Goal: Task Accomplishment & Management: Use online tool/utility

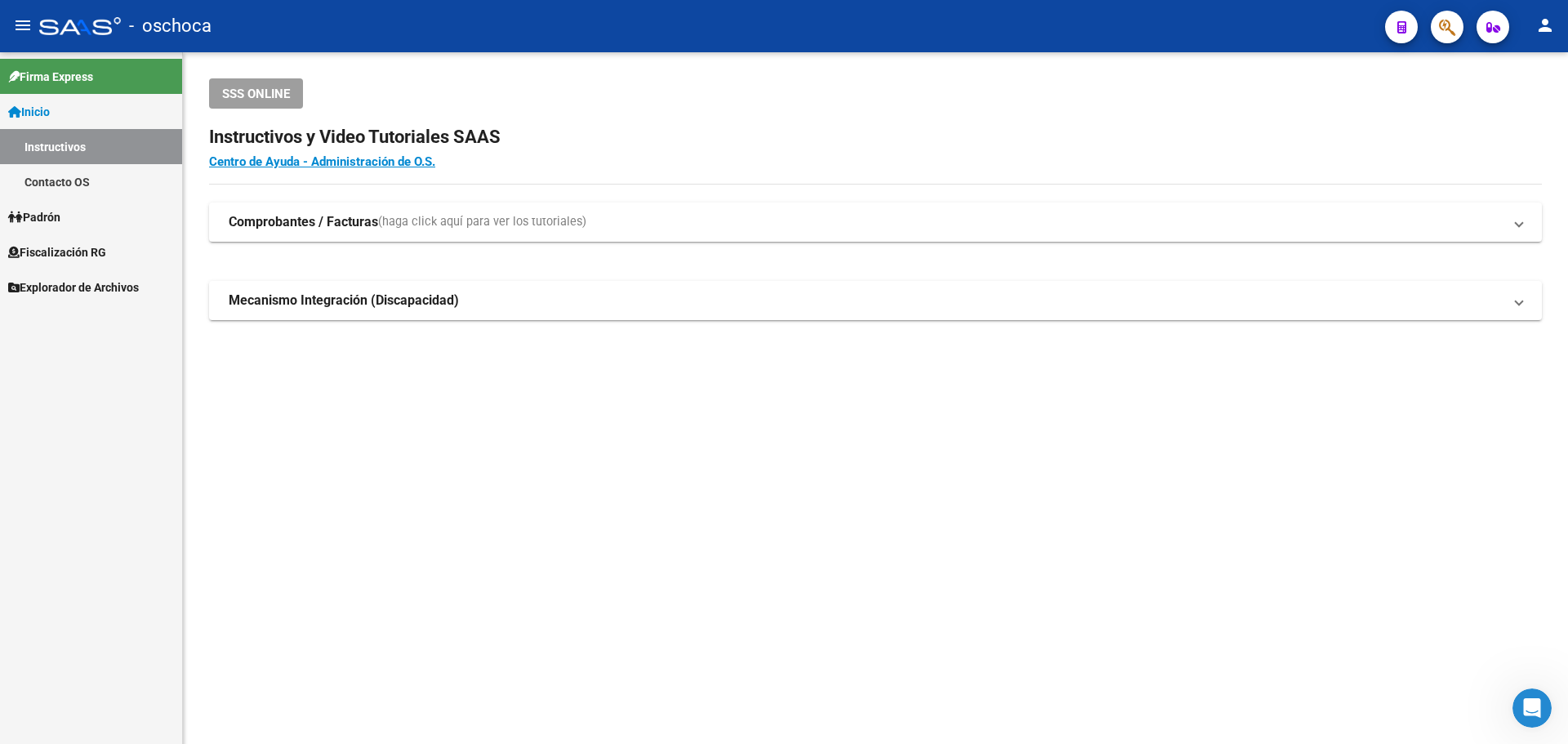
click at [71, 99] on link "Inicio" at bounding box center [91, 111] width 182 height 35
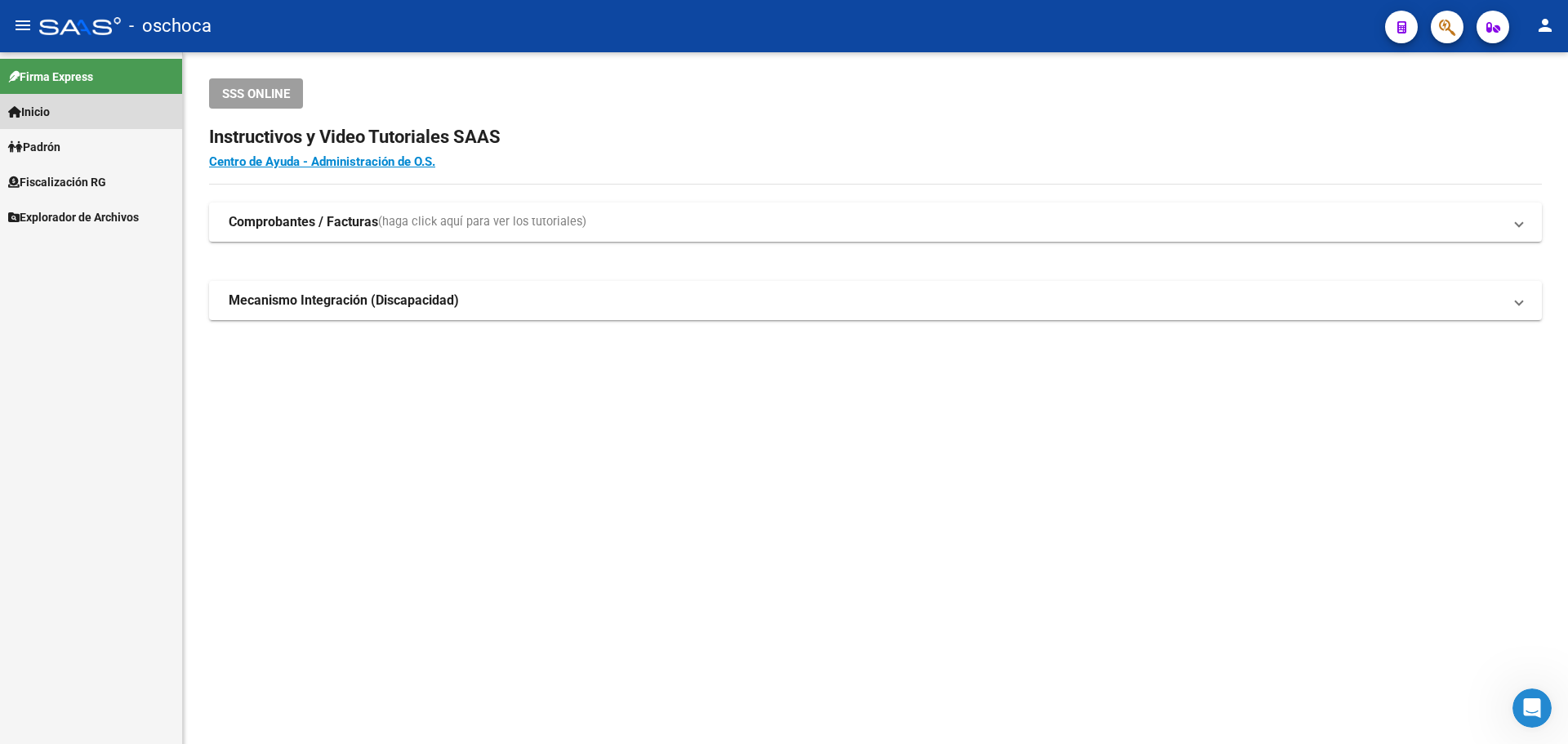
click at [93, 121] on link "Inicio" at bounding box center [91, 111] width 182 height 35
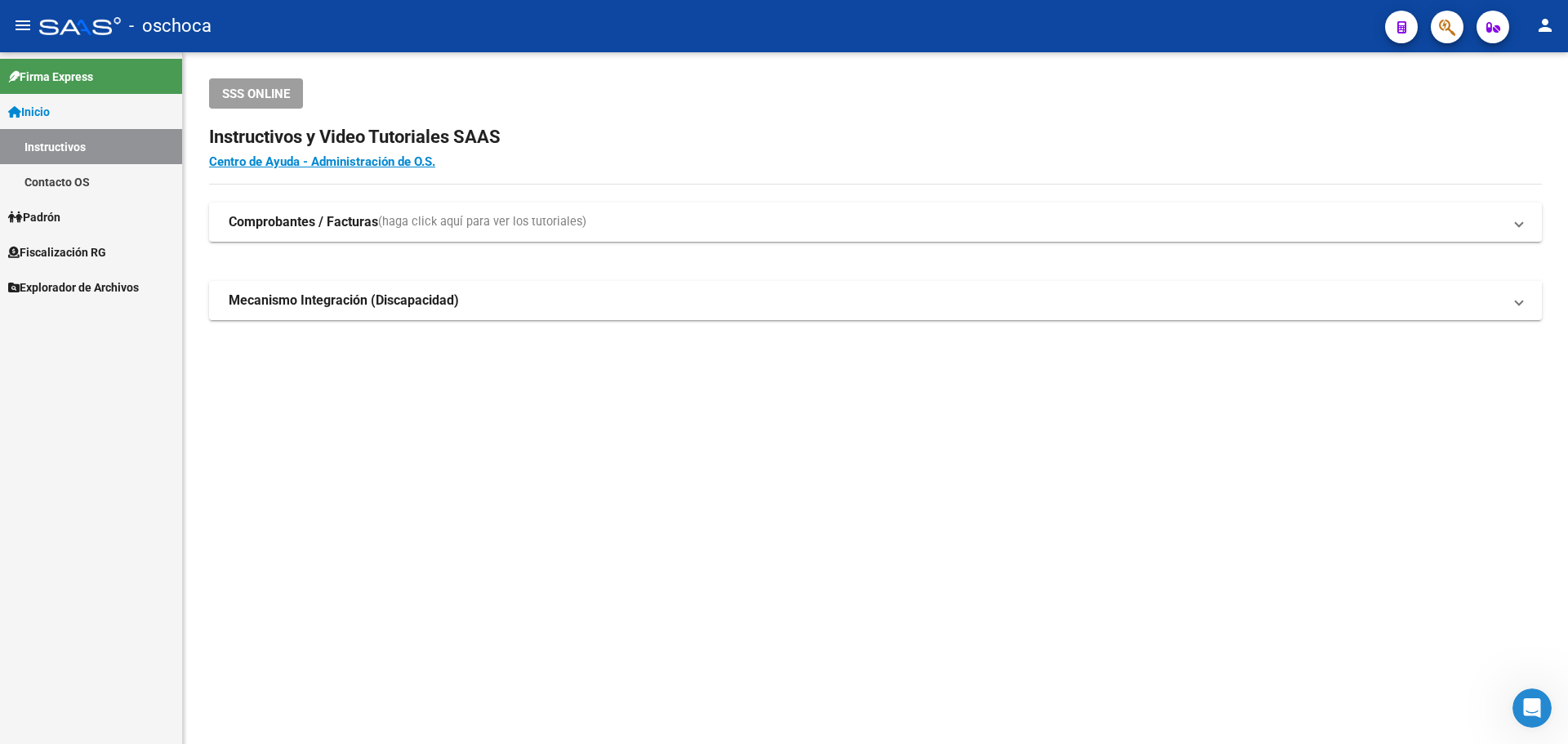
click at [79, 253] on span "Fiscalización RG" at bounding box center [57, 252] width 98 height 18
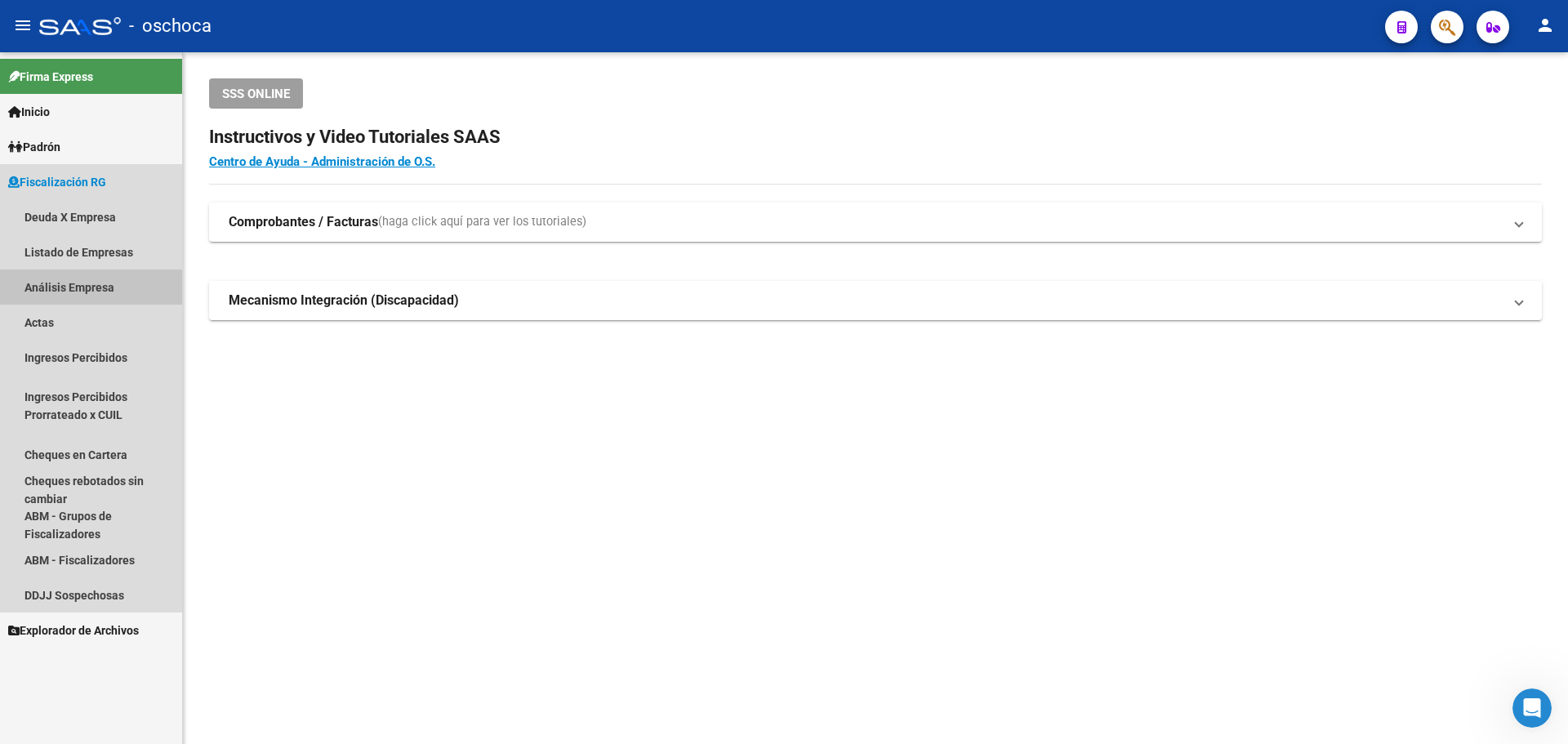
click at [73, 279] on link "Análisis Empresa" at bounding box center [91, 287] width 182 height 35
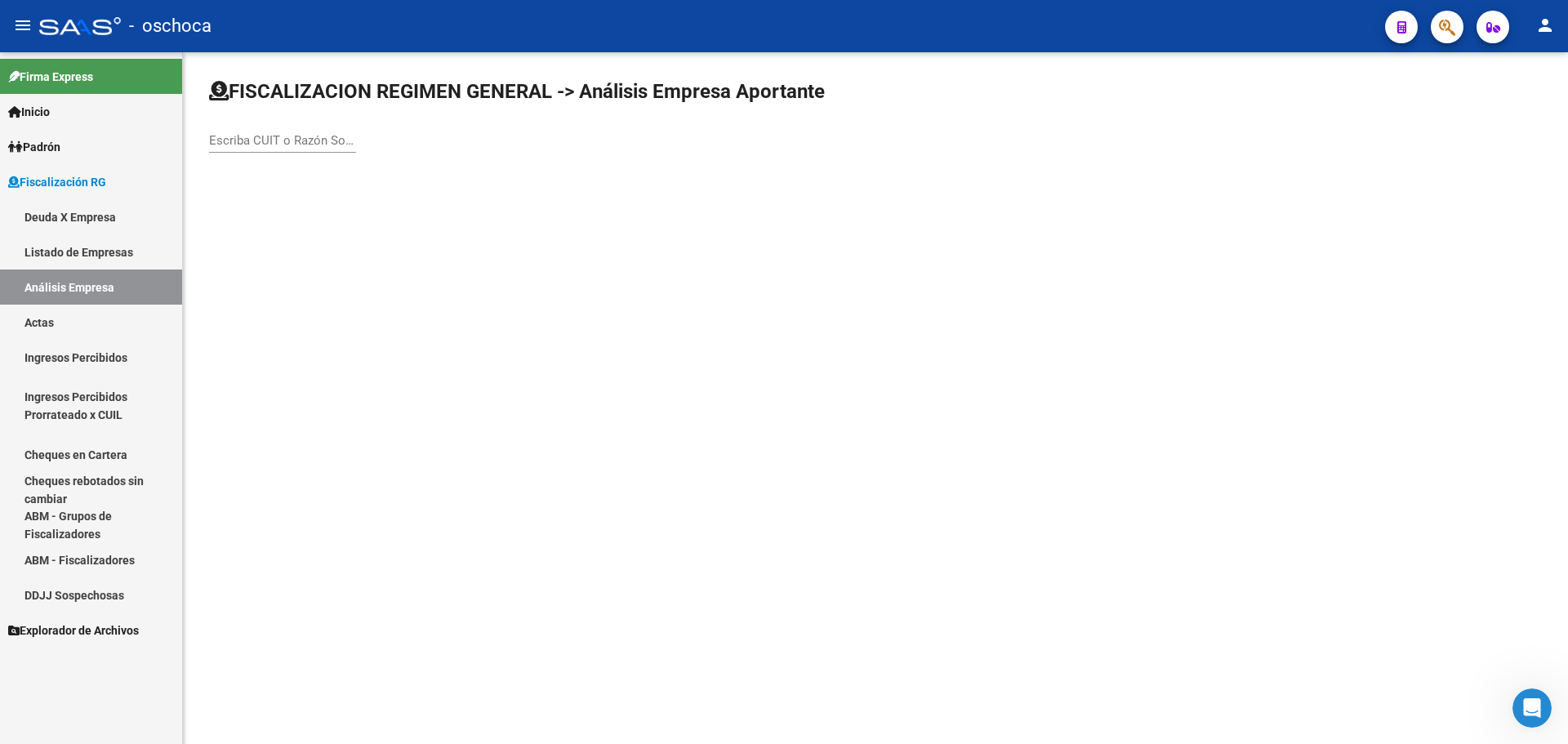
click at [282, 131] on div "Escriba CUIT o Razón Social para buscar" at bounding box center [283, 134] width 147 height 35
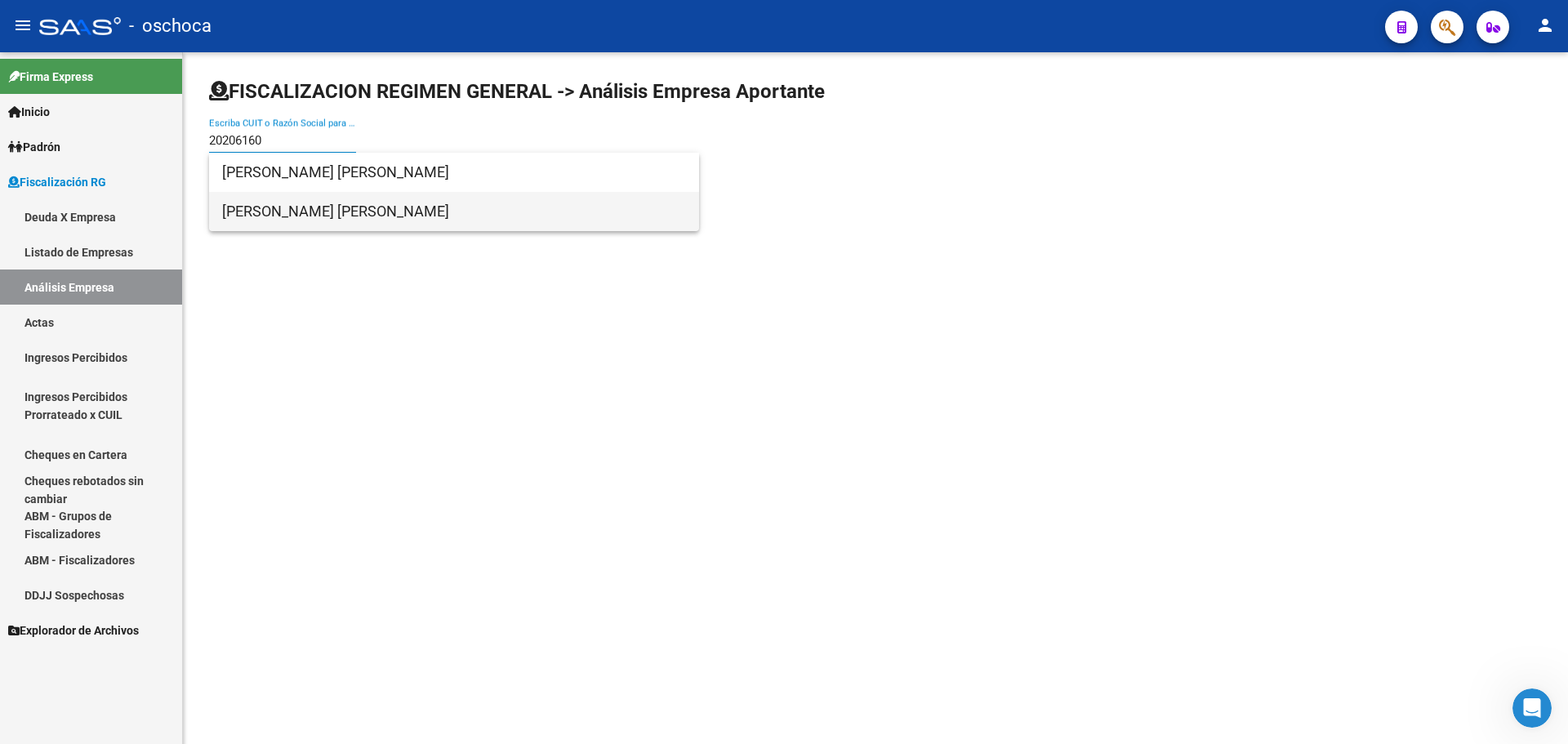
type input "20206160"
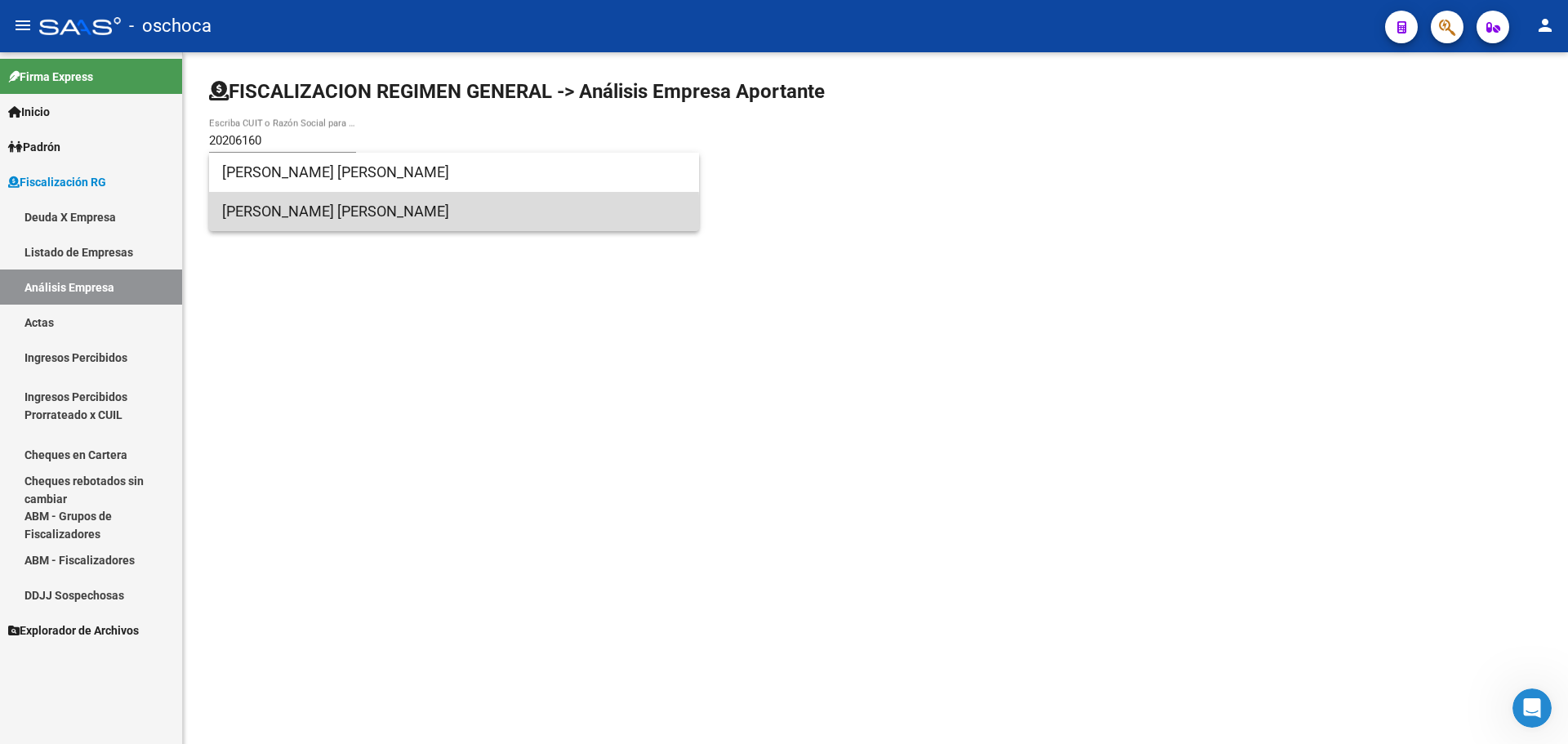
click at [281, 221] on span "[PERSON_NAME] [PERSON_NAME]" at bounding box center [454, 211] width 464 height 39
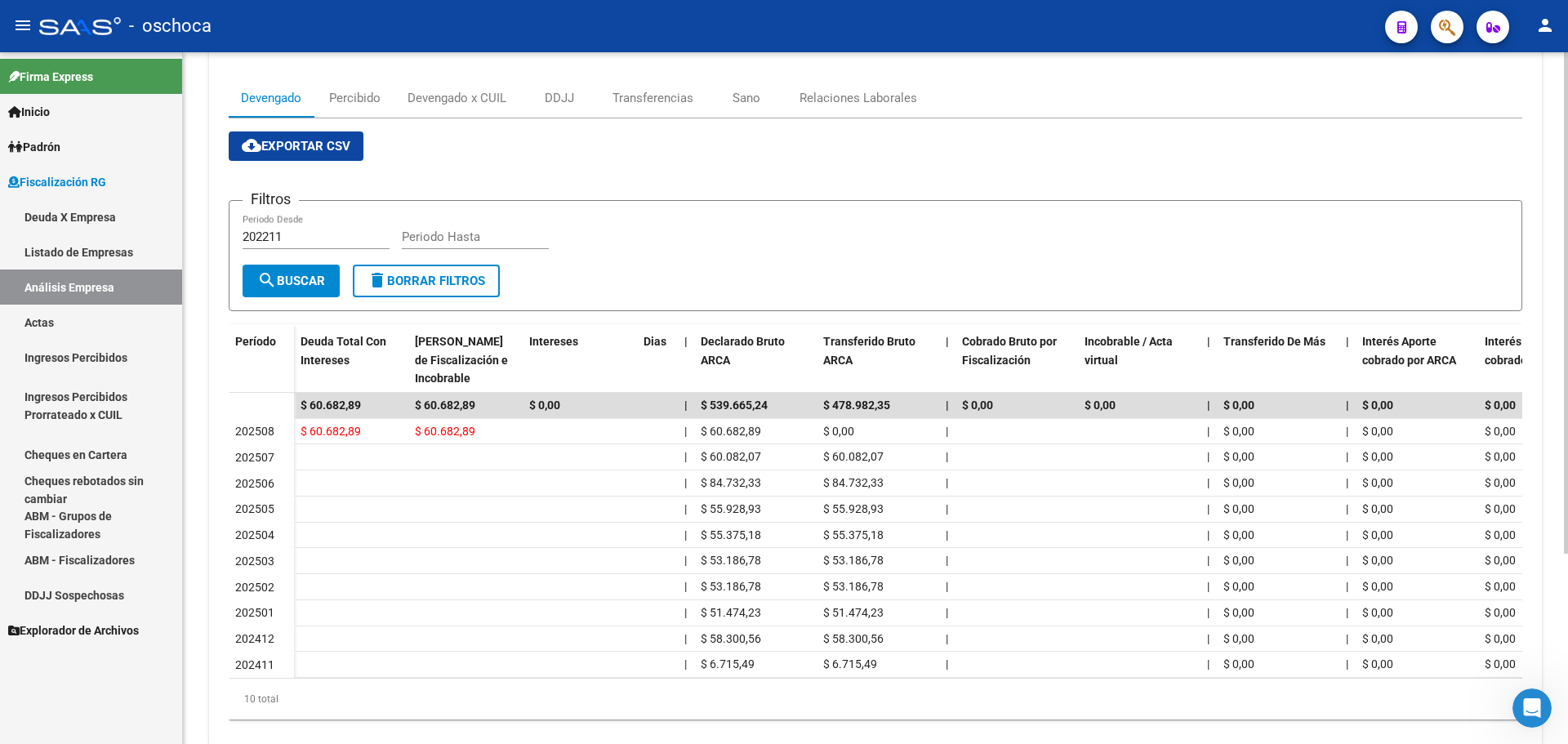
scroll to position [245, 0]
